Goal: Task Accomplishment & Management: Manage account settings

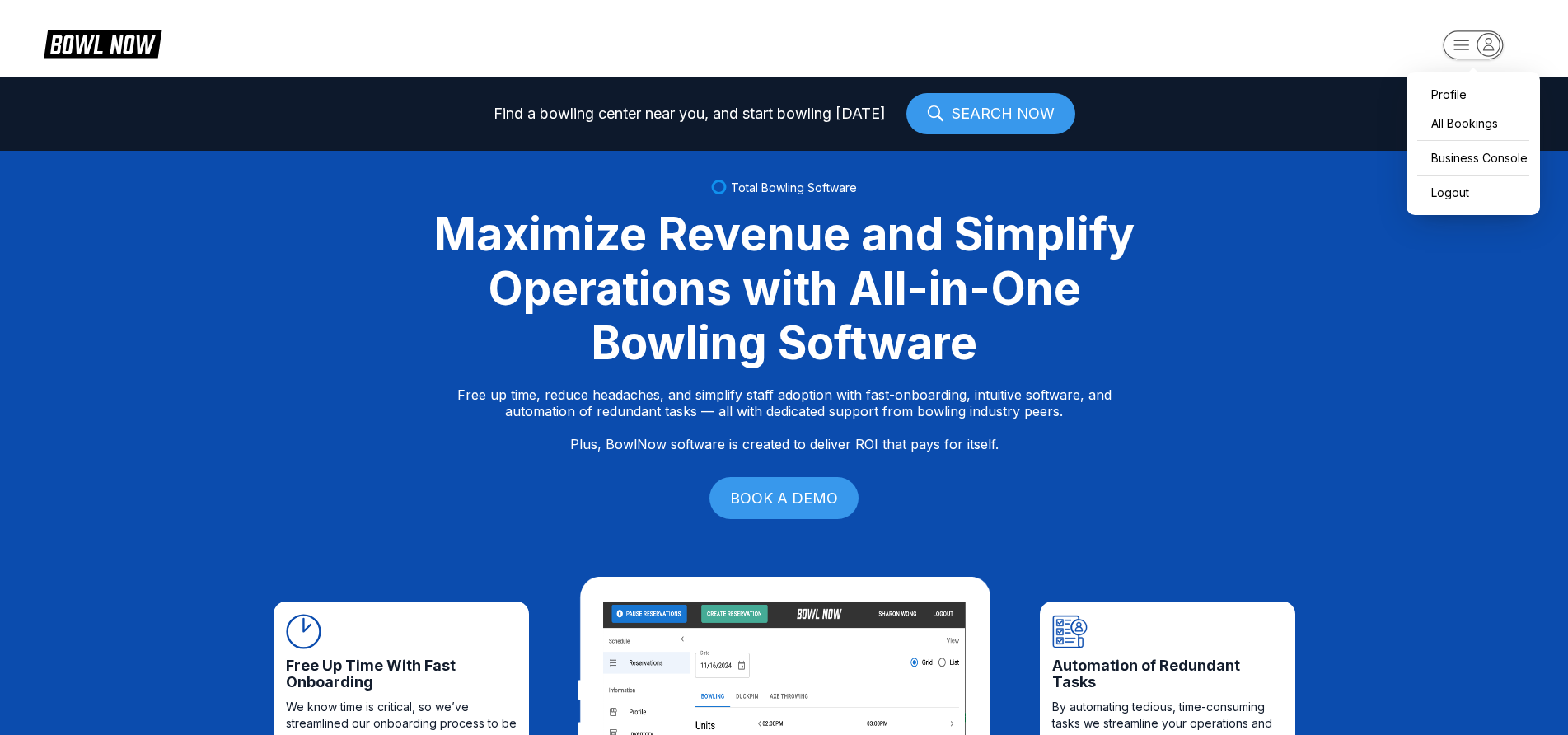
click at [1488, 49] on icon "button" at bounding box center [1473, 46] width 90 height 33
click at [1481, 157] on div "Business Console" at bounding box center [1474, 158] width 117 height 29
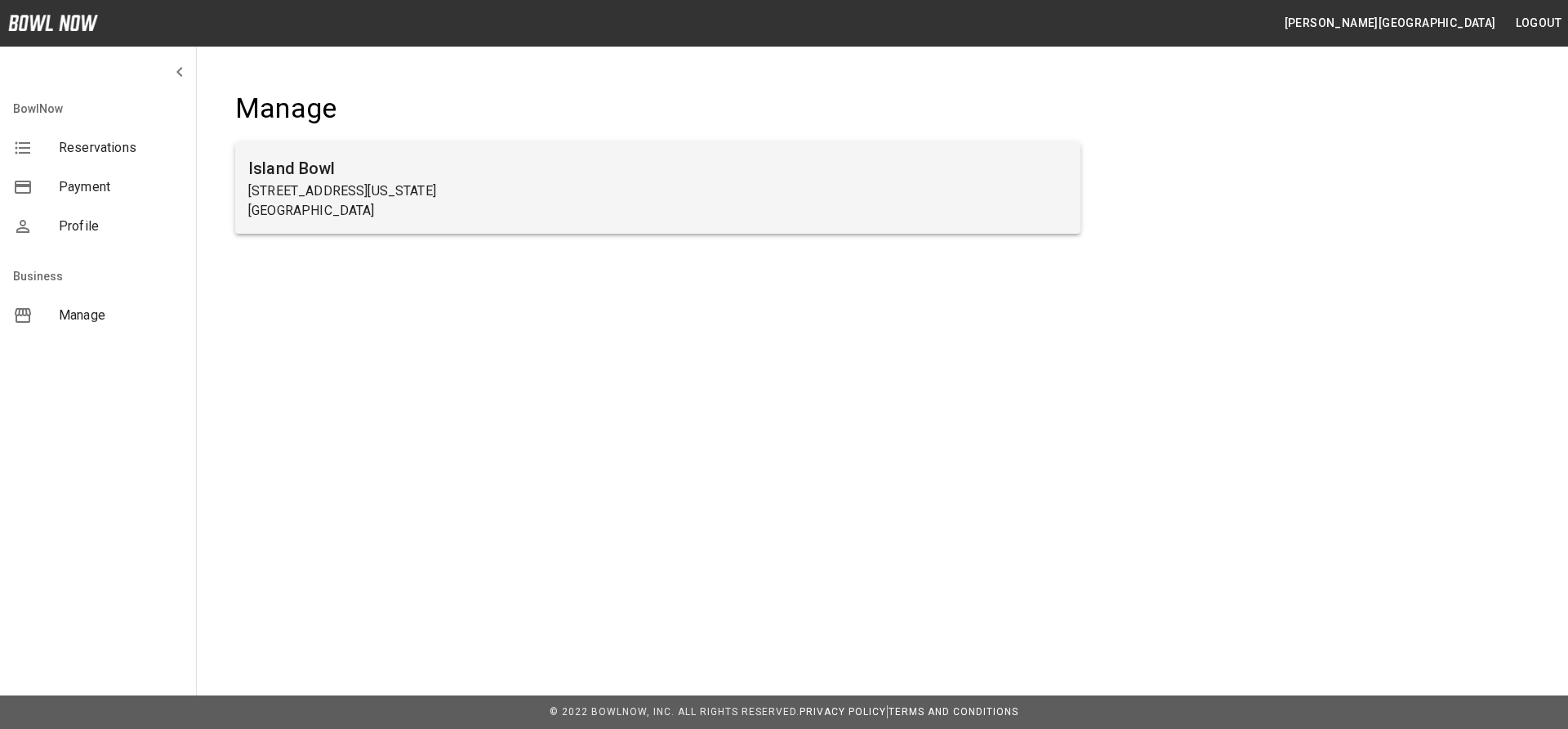
click at [598, 164] on h6 "Island Bowl" at bounding box center [657, 167] width 819 height 26
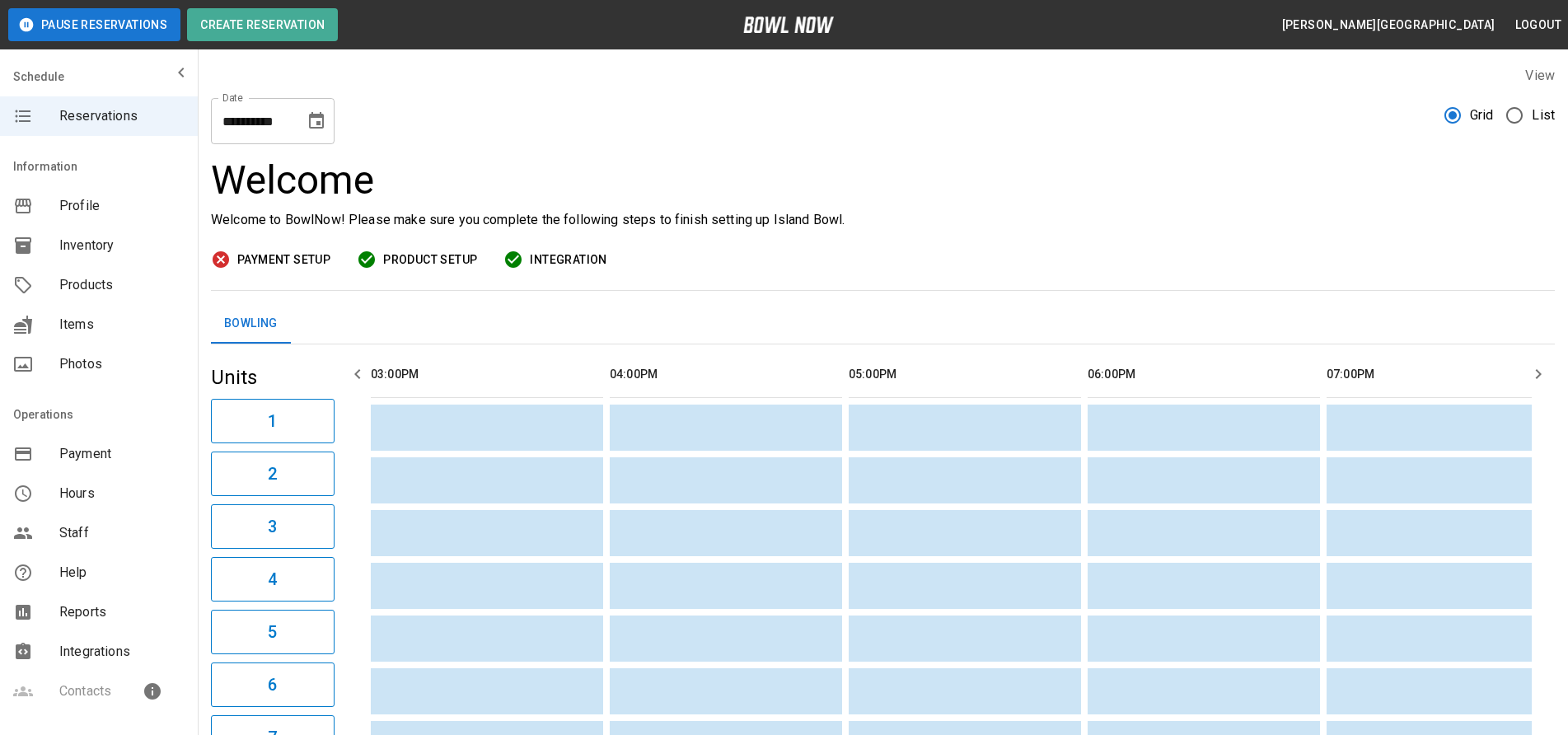
click at [313, 117] on icon "Choose date, selected date is Aug 12, 2025" at bounding box center [316, 120] width 14 height 16
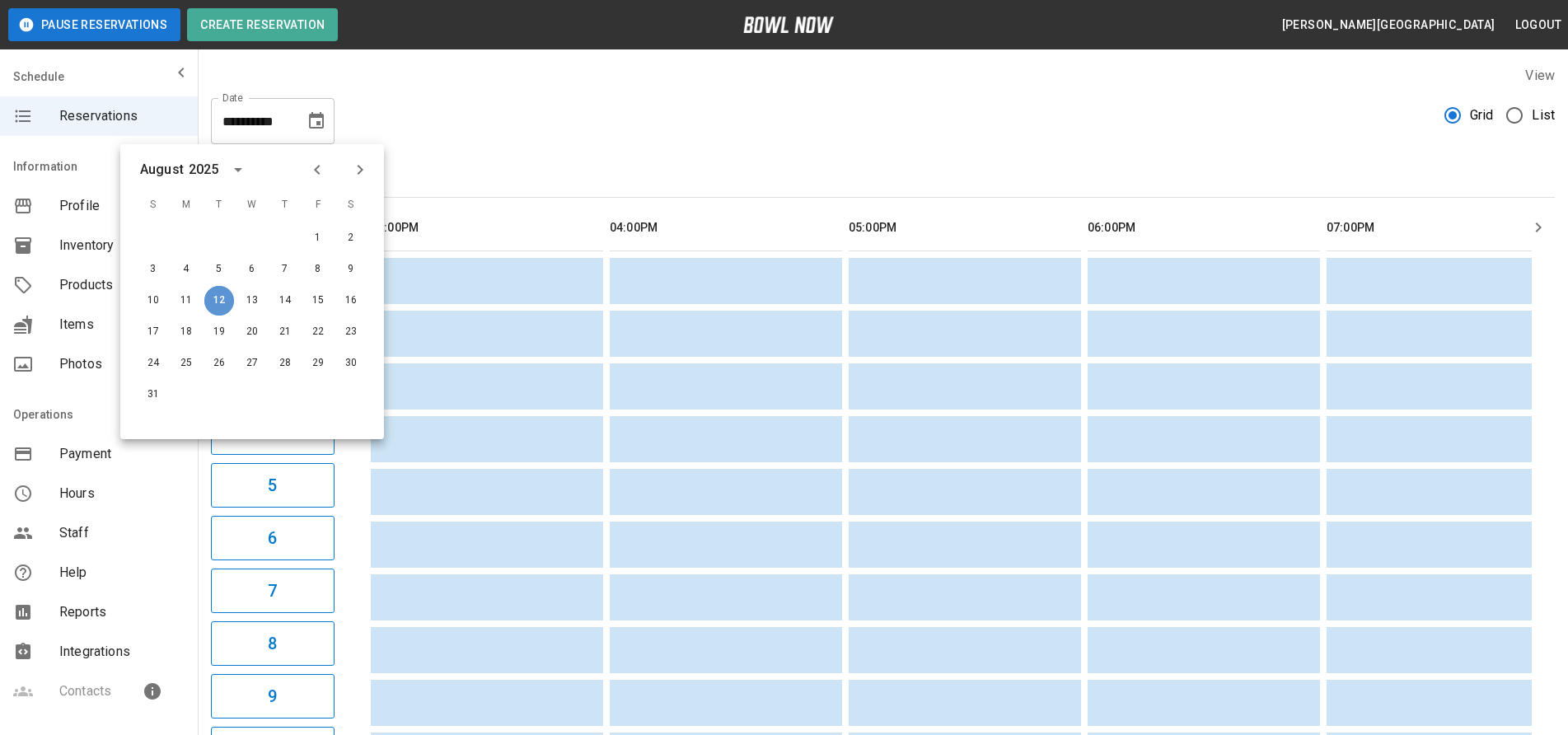
click at [220, 301] on button "12" at bounding box center [219, 301] width 30 height 30
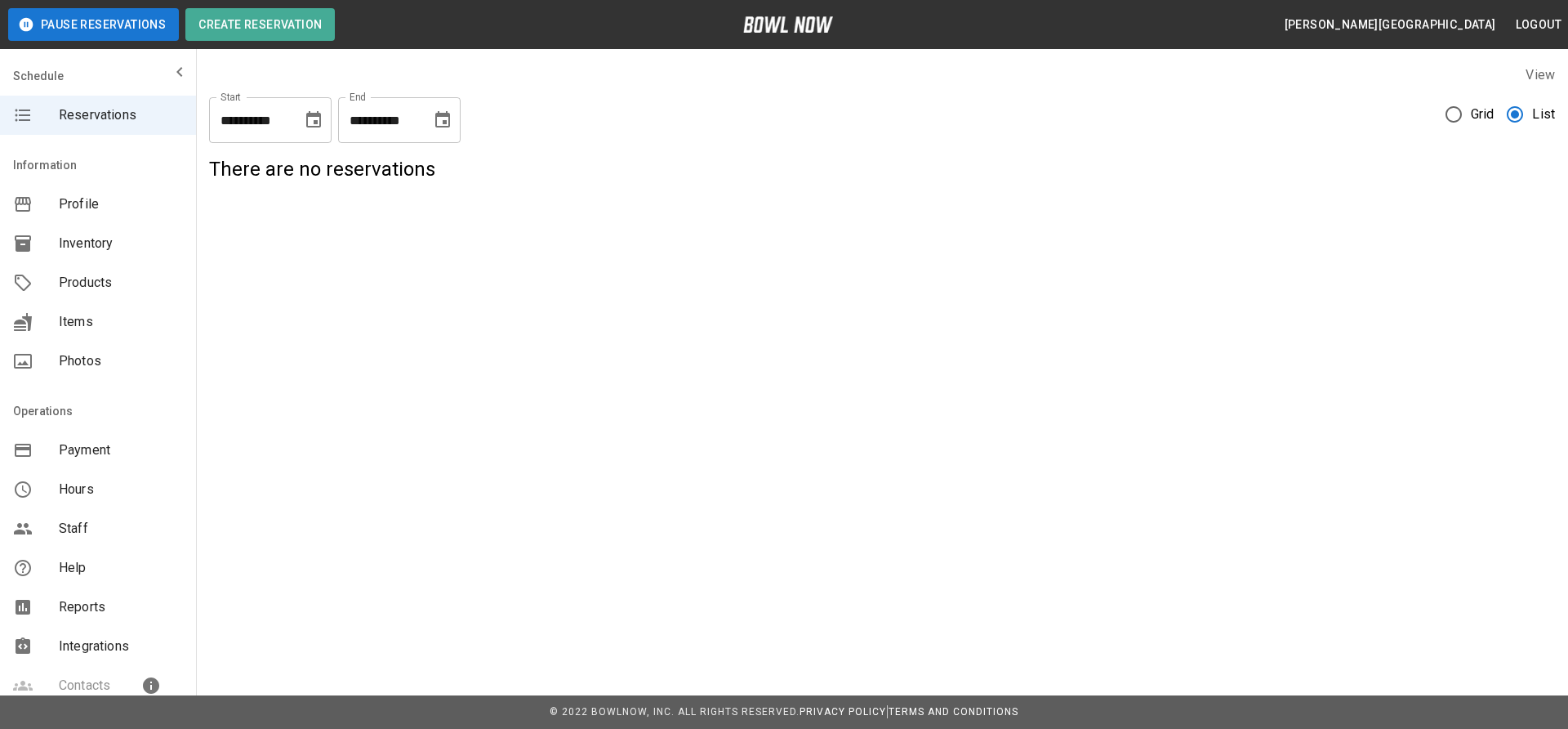
click at [322, 113] on icon "Choose date, selected date is Aug 12, 2025" at bounding box center [313, 120] width 20 height 20
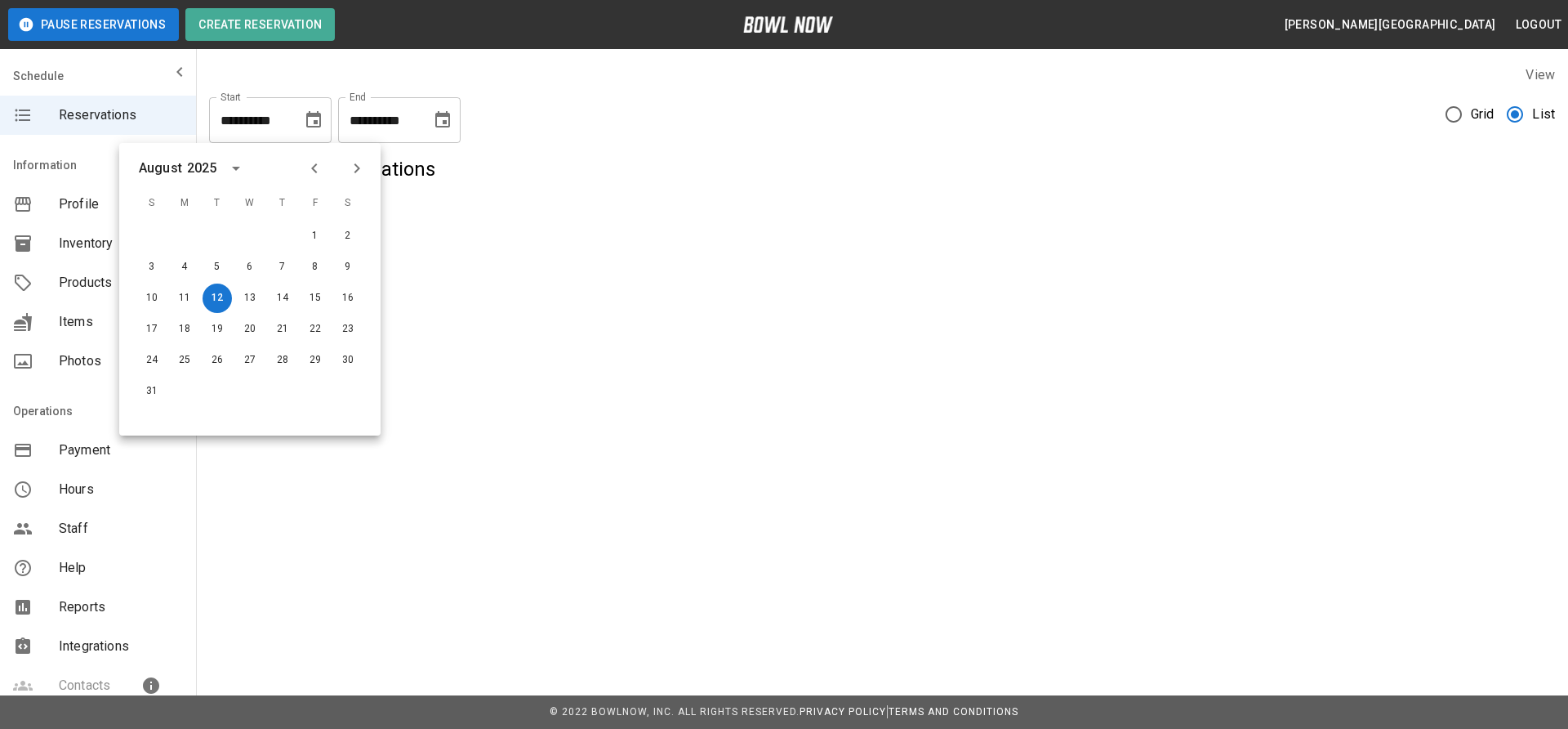
click at [573, 278] on div "**********" at bounding box center [784, 142] width 1568 height 284
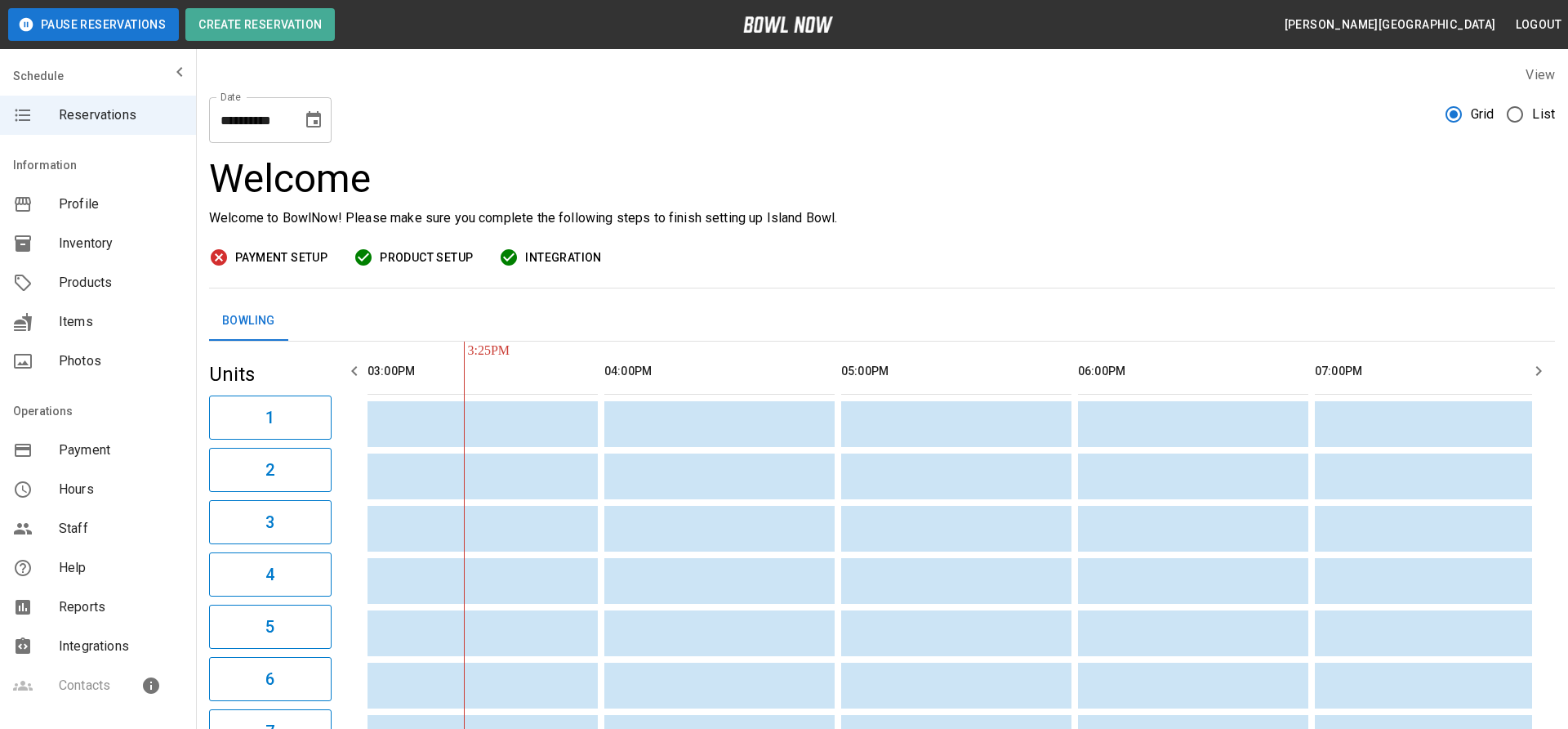
click at [1532, 112] on span "List" at bounding box center [1544, 115] width 23 height 20
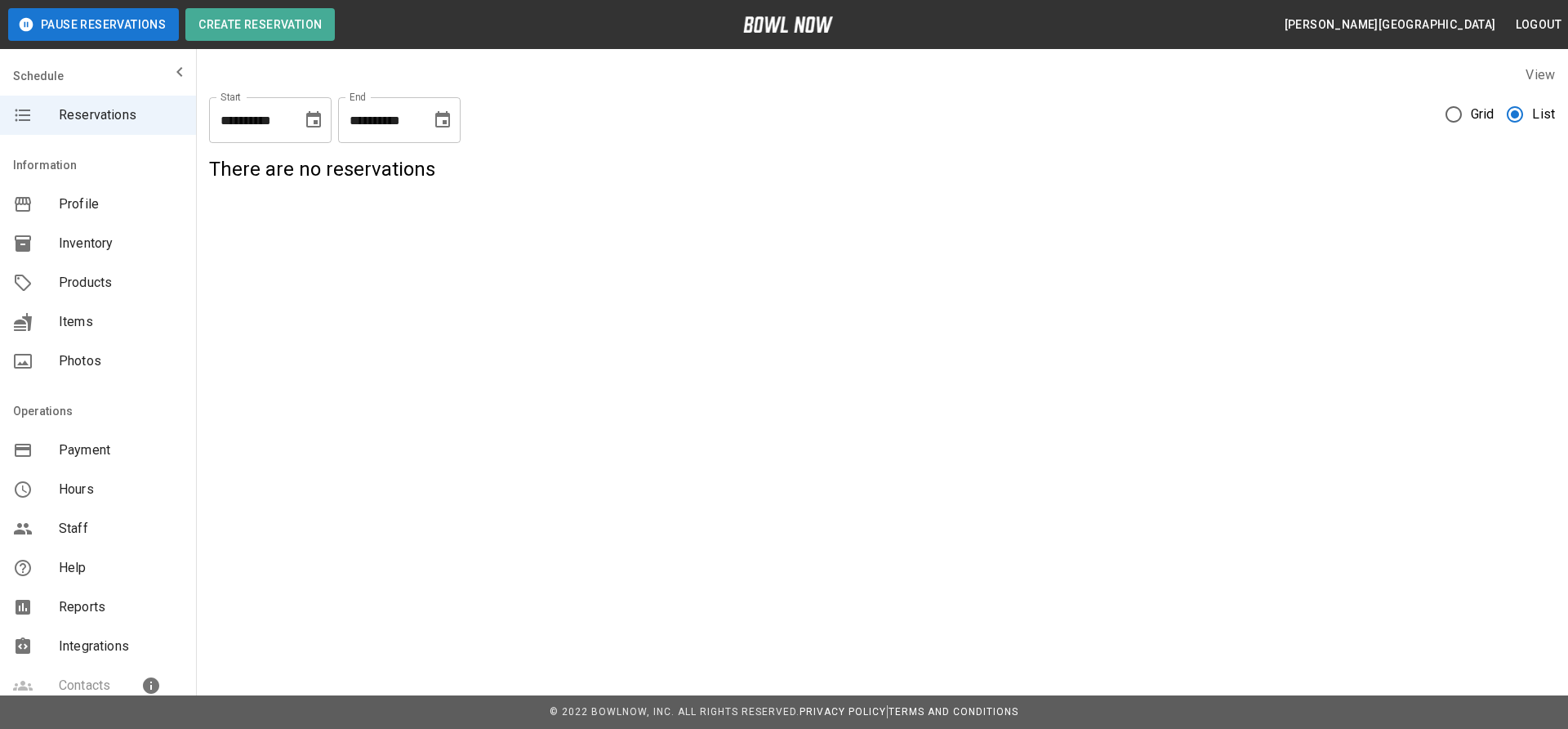
click at [315, 124] on icon "Choose date, selected date is Aug 12, 2025" at bounding box center [313, 119] width 14 height 16
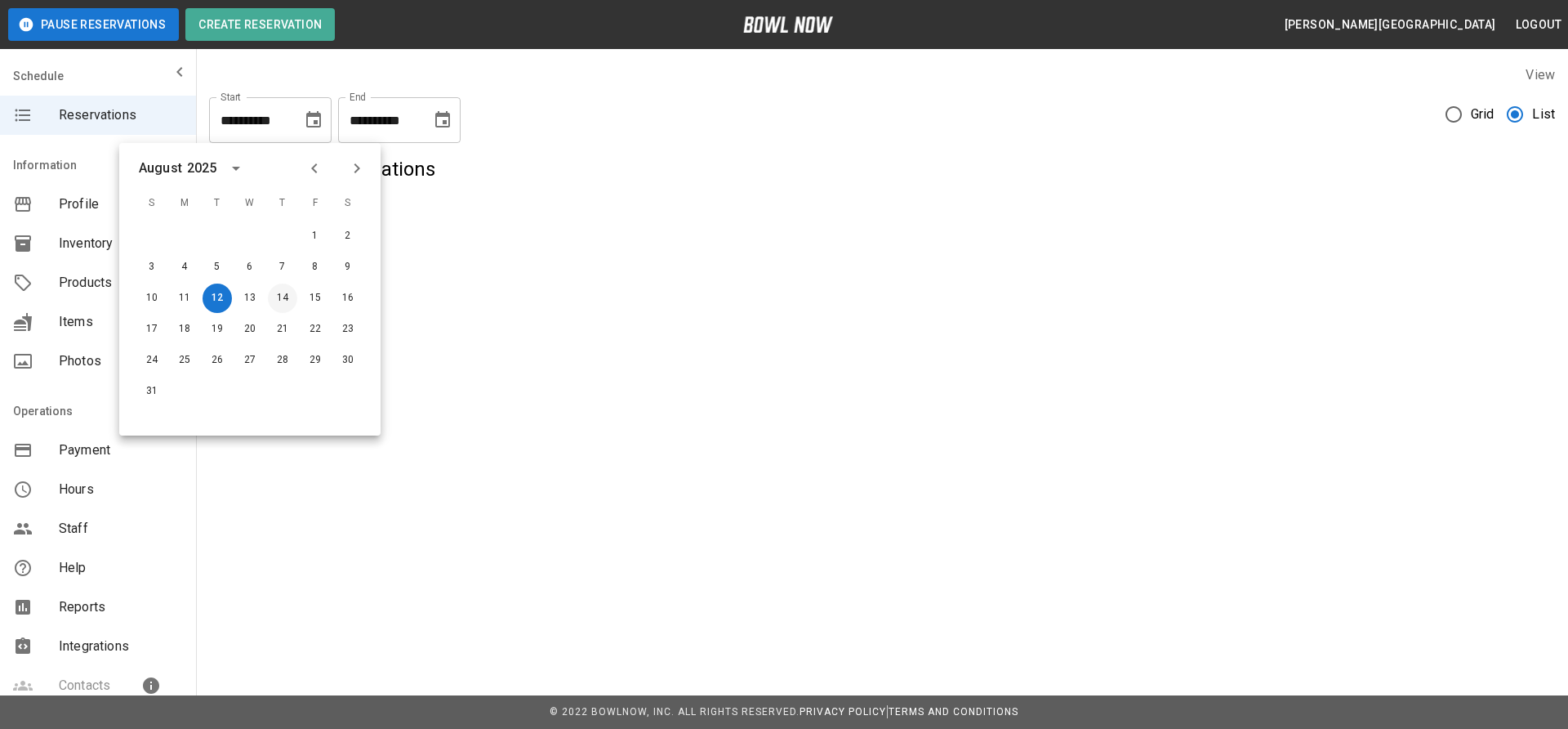
click at [285, 303] on button "14" at bounding box center [282, 298] width 30 height 30
type input "**********"
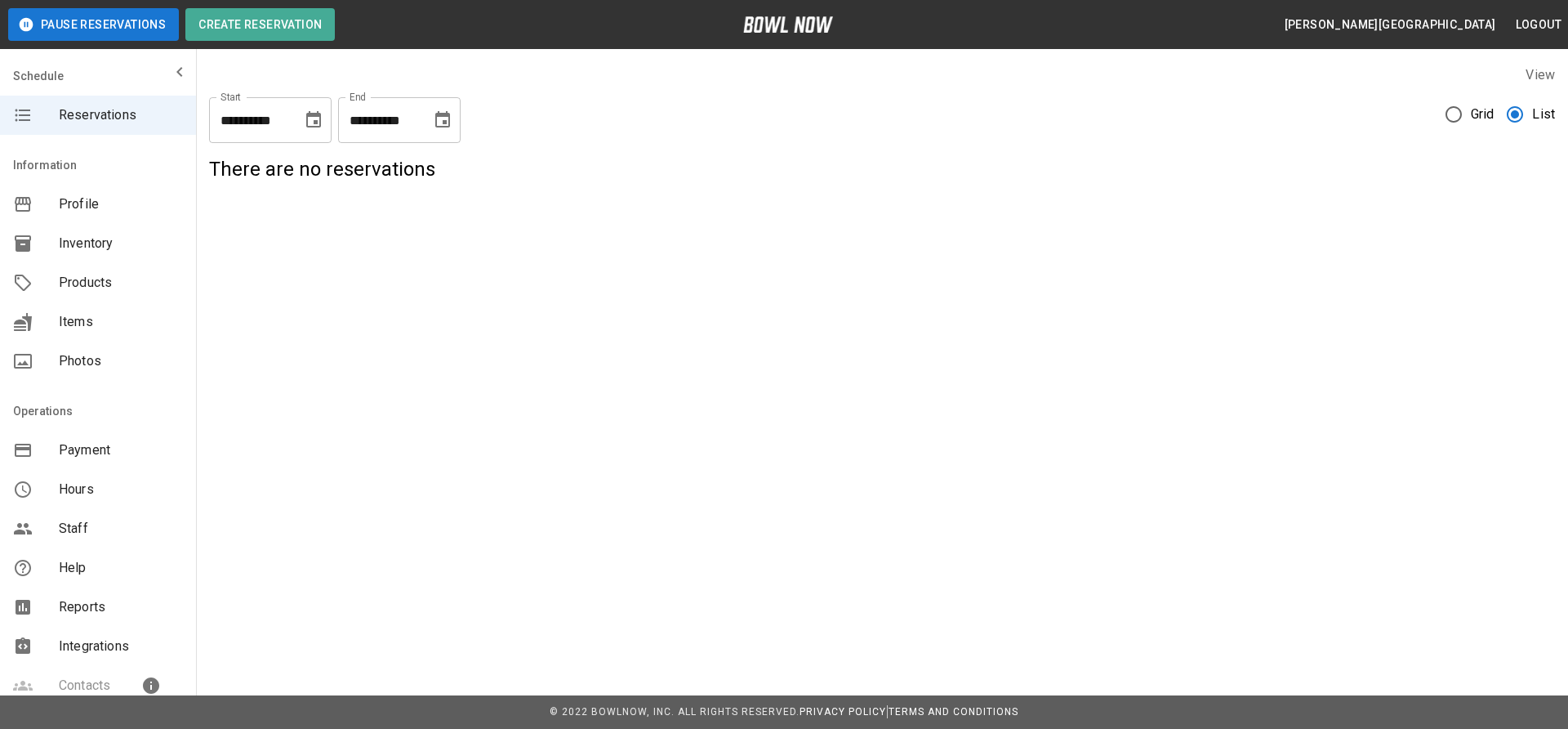
click at [305, 110] on icon "Choose date, selected date is Aug 14, 2025" at bounding box center [313, 120] width 20 height 20
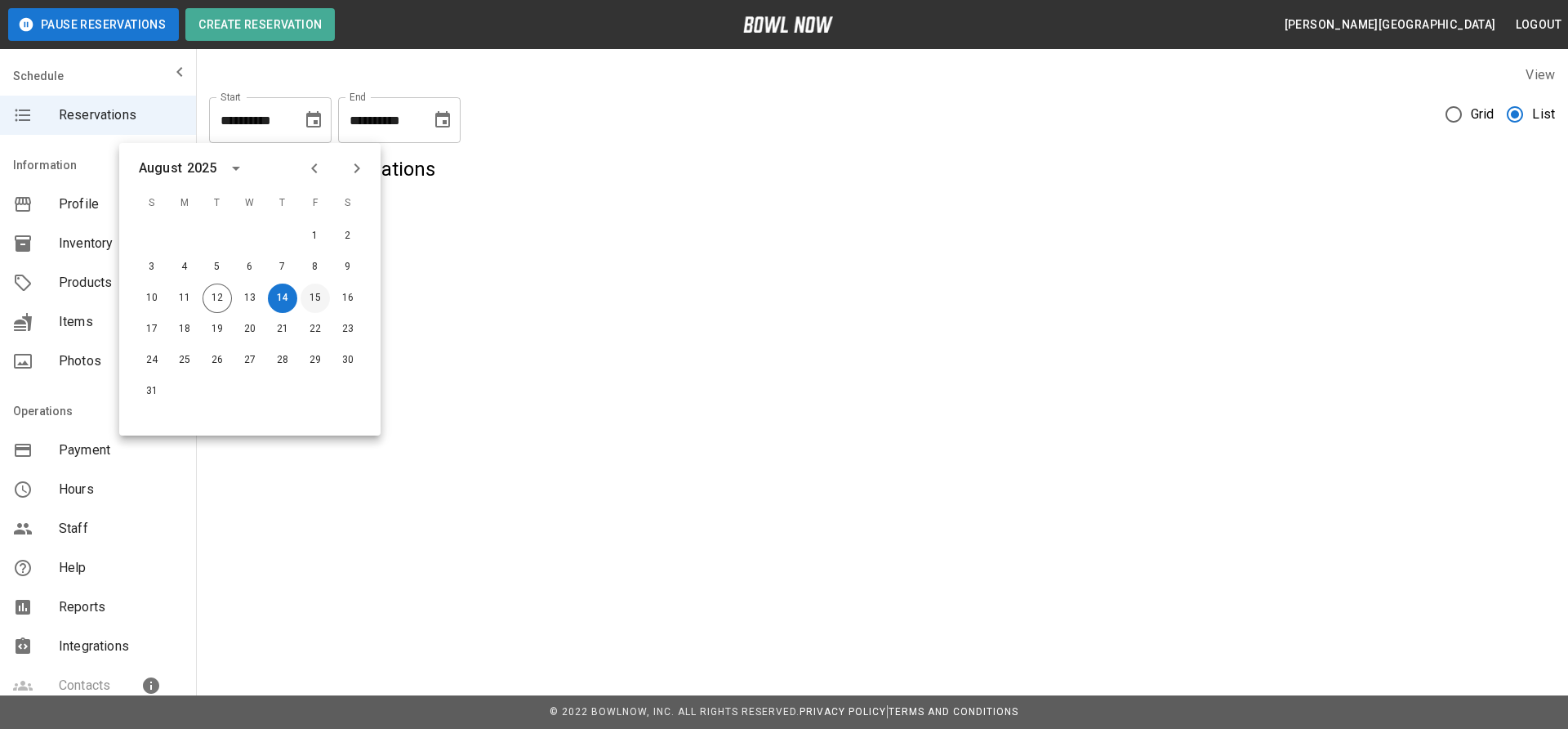
click at [313, 291] on button "15" at bounding box center [315, 298] width 30 height 30
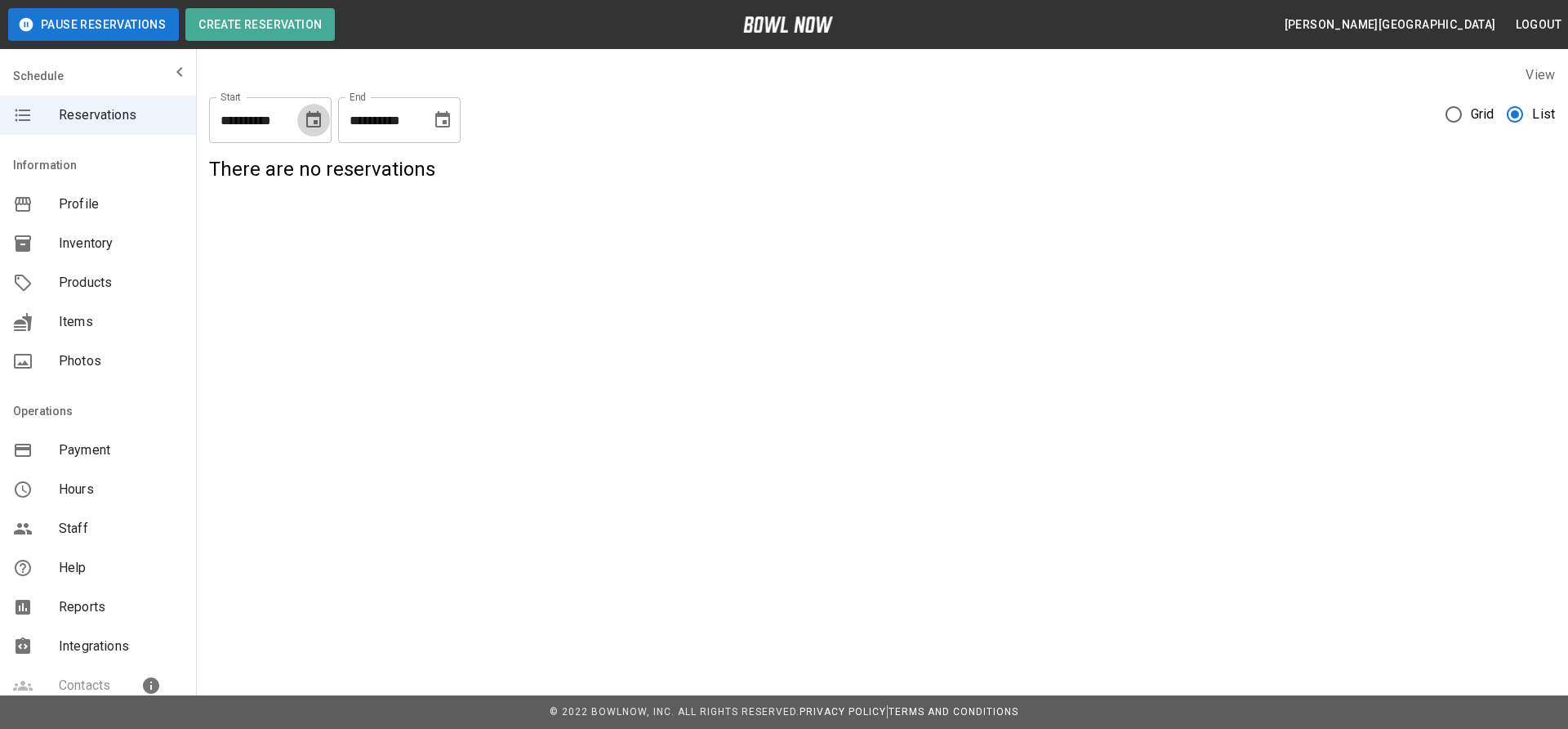
click at [313, 107] on button "Choose date, selected date is Aug 15, 2025" at bounding box center [313, 120] width 32 height 32
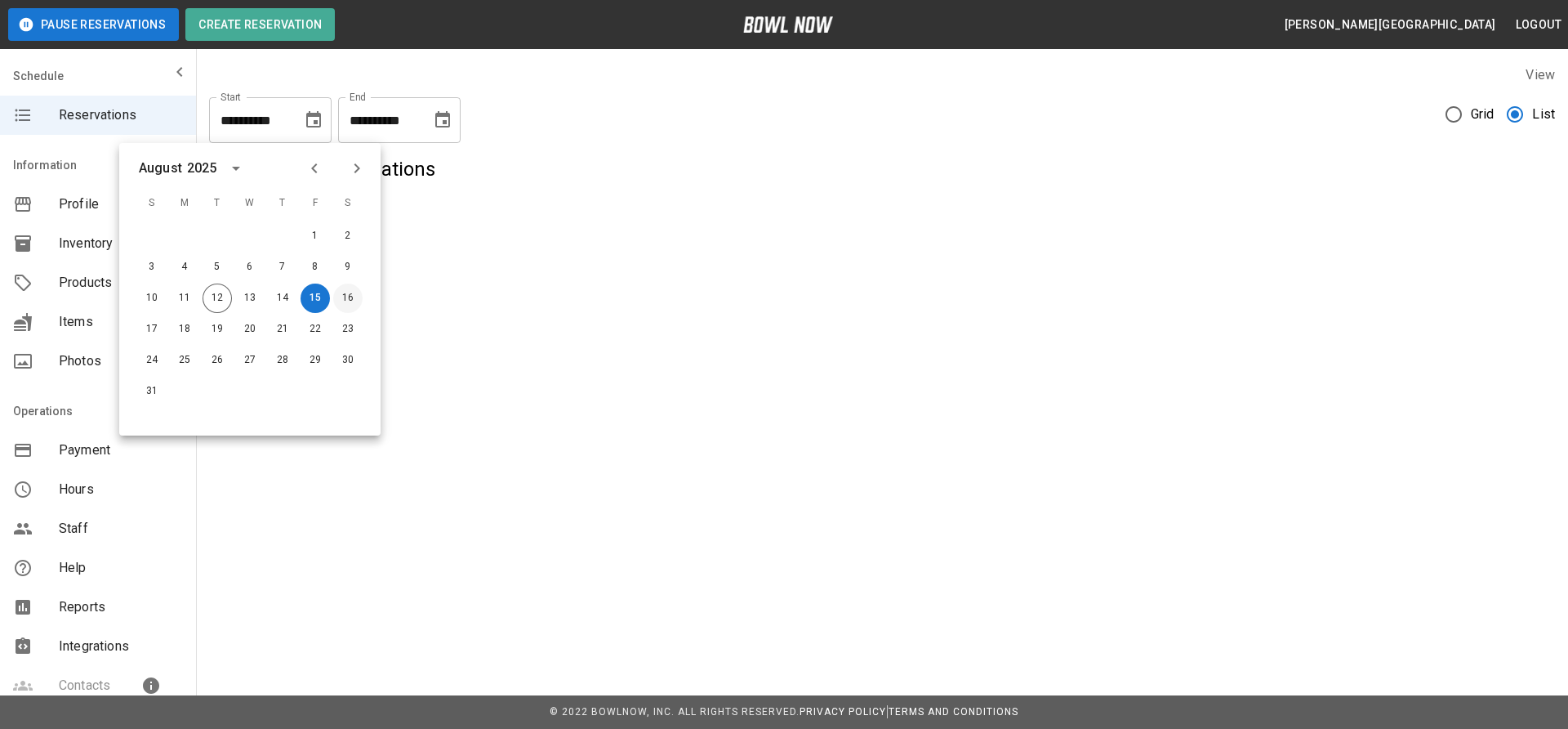
click at [342, 300] on button "16" at bounding box center [347, 298] width 30 height 30
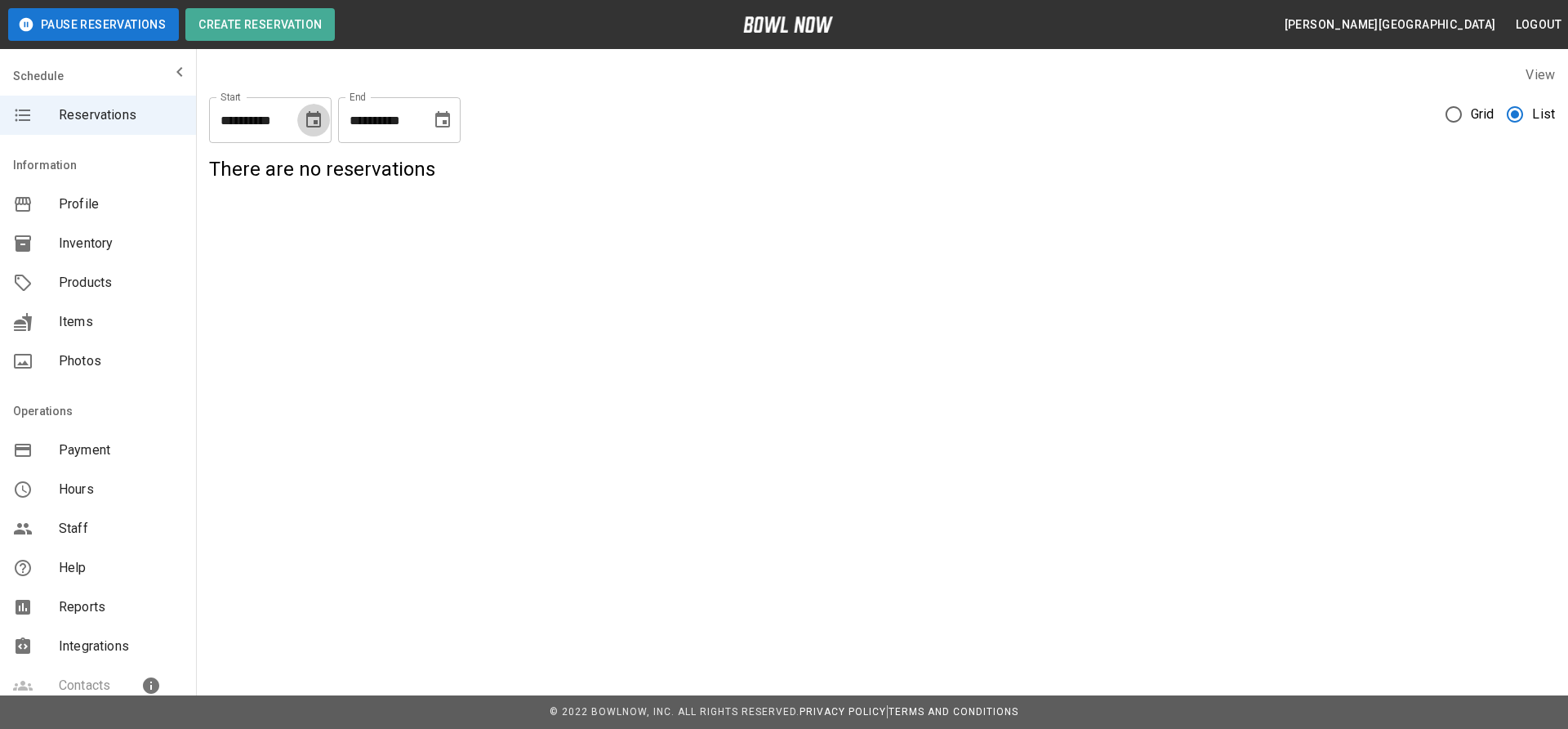
click at [309, 116] on icon "Choose date, selected date is Aug 16, 2025" at bounding box center [313, 119] width 14 height 16
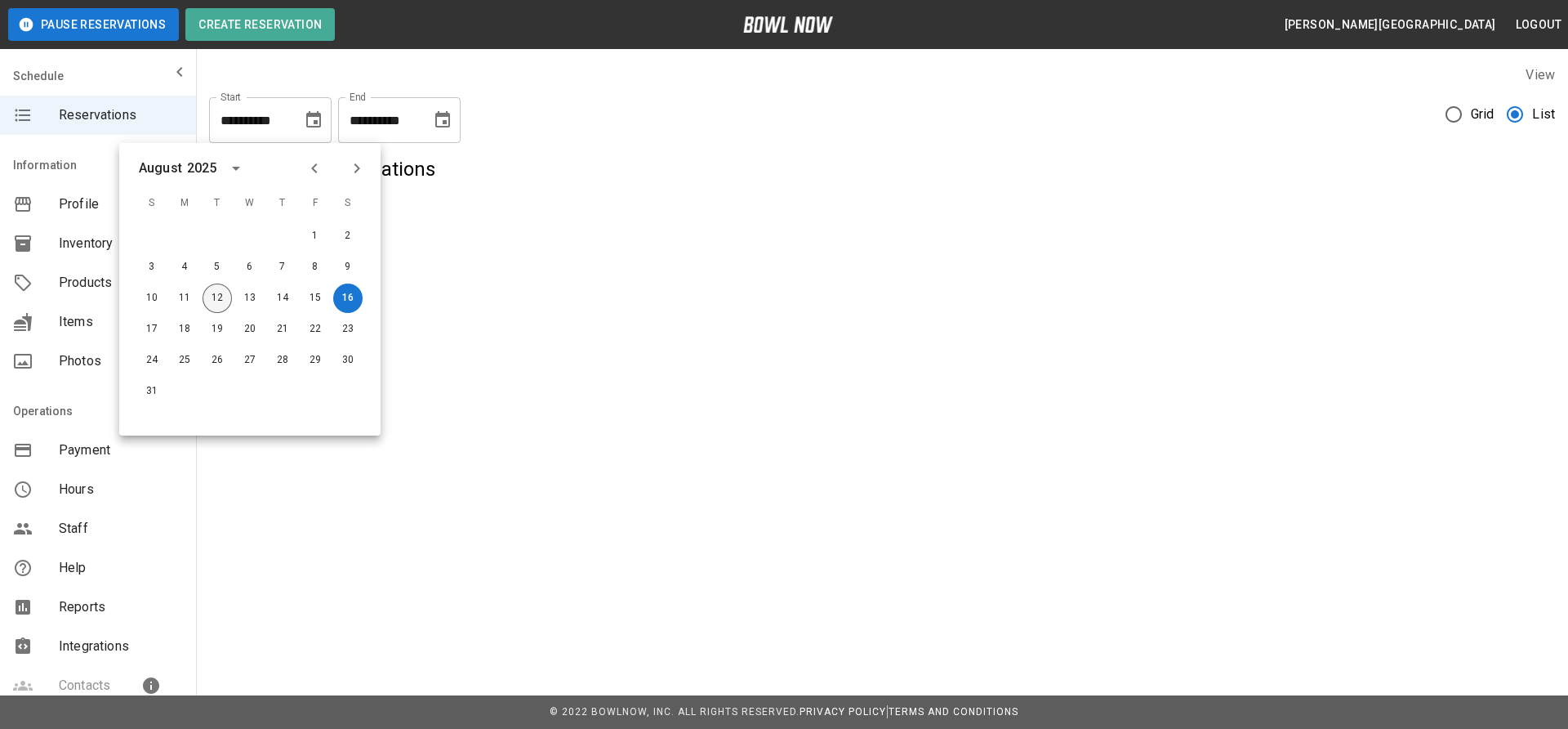
click at [218, 292] on button "12" at bounding box center [217, 298] width 30 height 30
type input "**********"
